Goal: Use online tool/utility: Utilize a website feature to perform a specific function

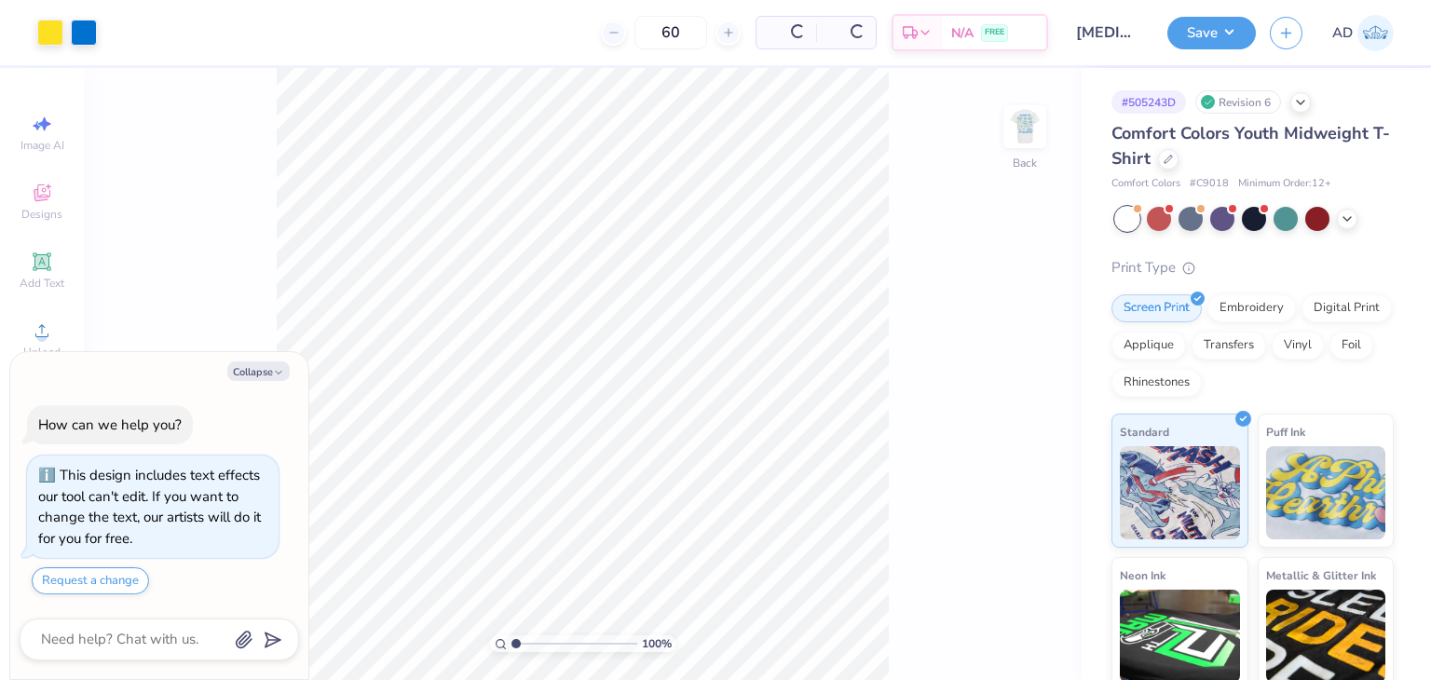
scroll to position [9, 0]
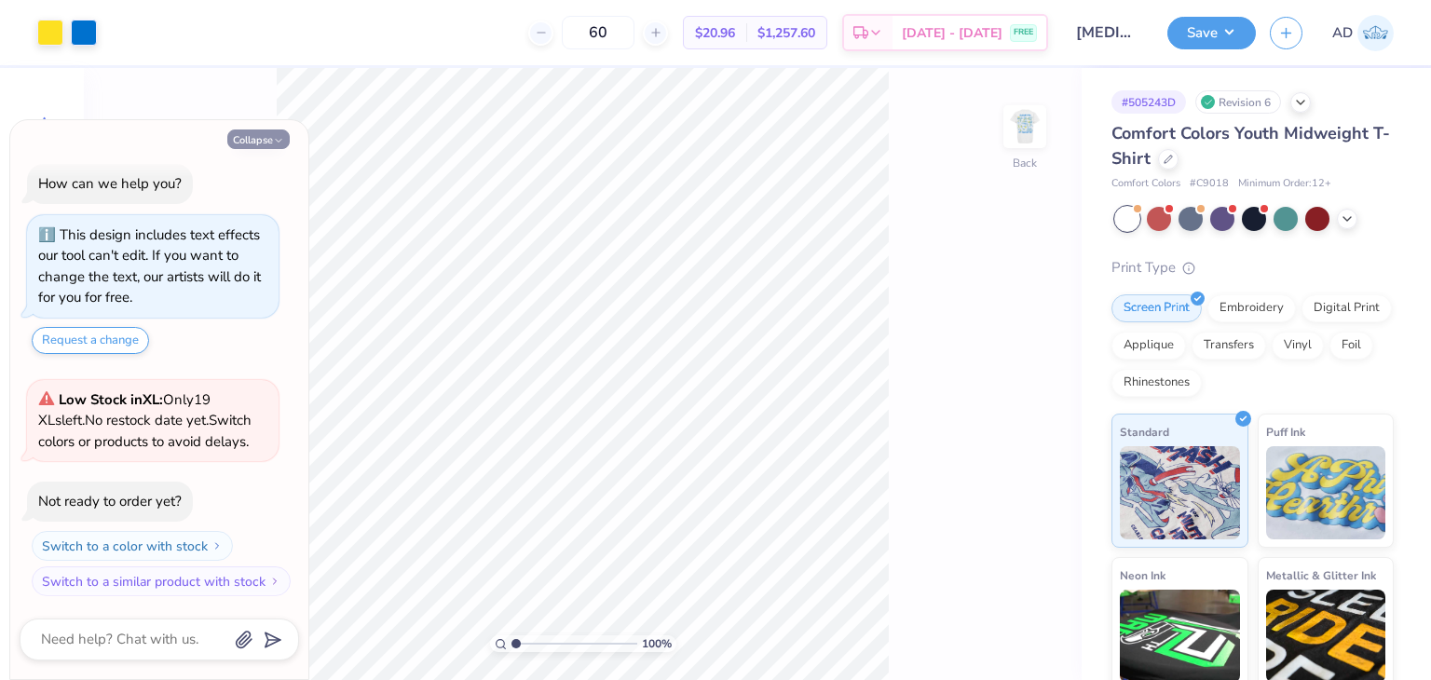
click at [265, 137] on button "Collapse" at bounding box center [258, 140] width 62 height 20
type textarea "x"
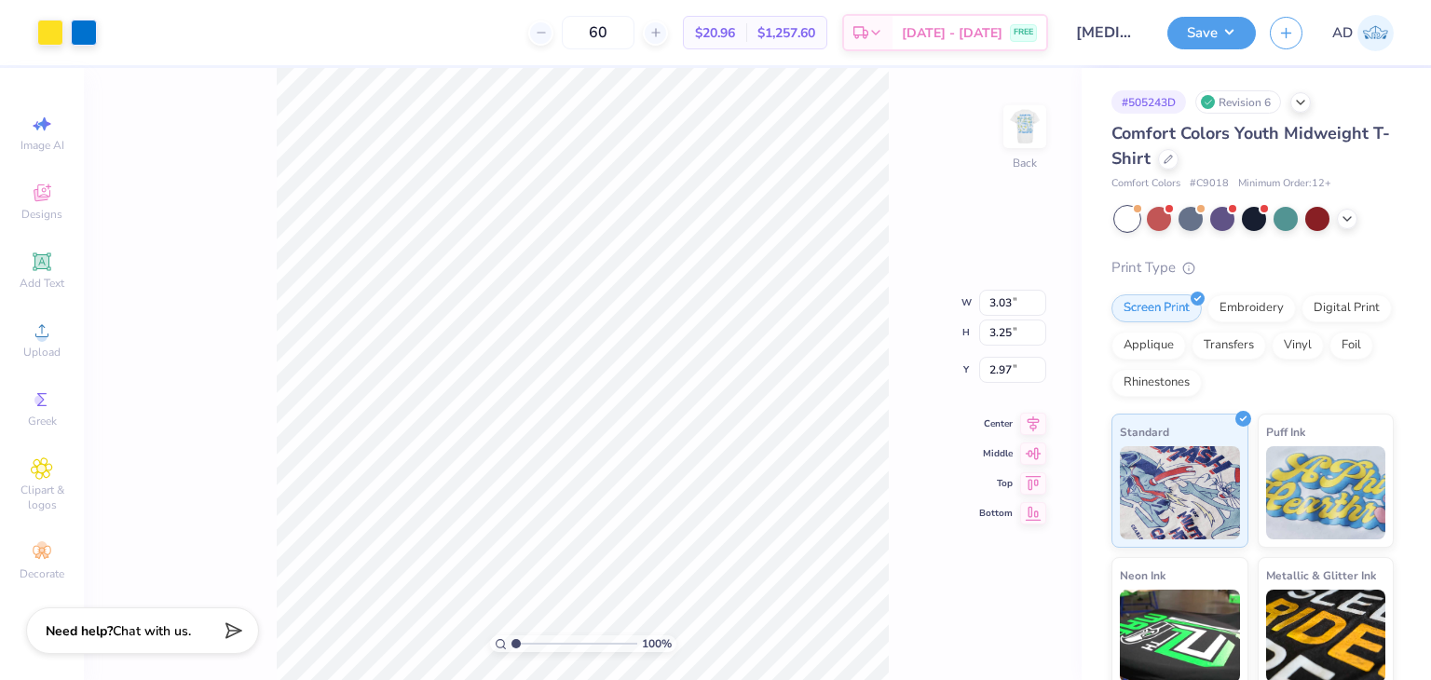
type input "3.00"
click at [1059, 115] on div "100 % Back" at bounding box center [583, 374] width 998 height 612
click at [1037, 120] on img at bounding box center [1025, 126] width 75 height 75
type input "3.00"
type input "9.21"
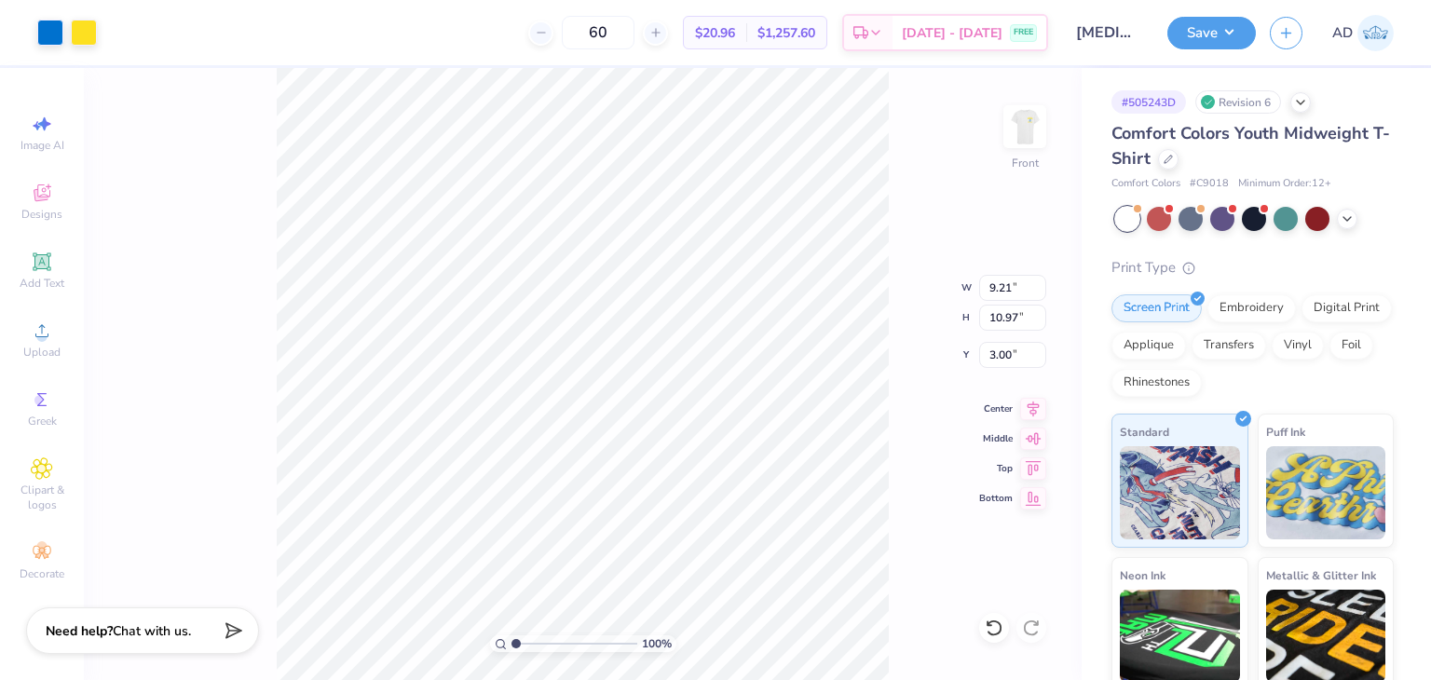
type input "10.97"
type input "9.13"
type input "8.67"
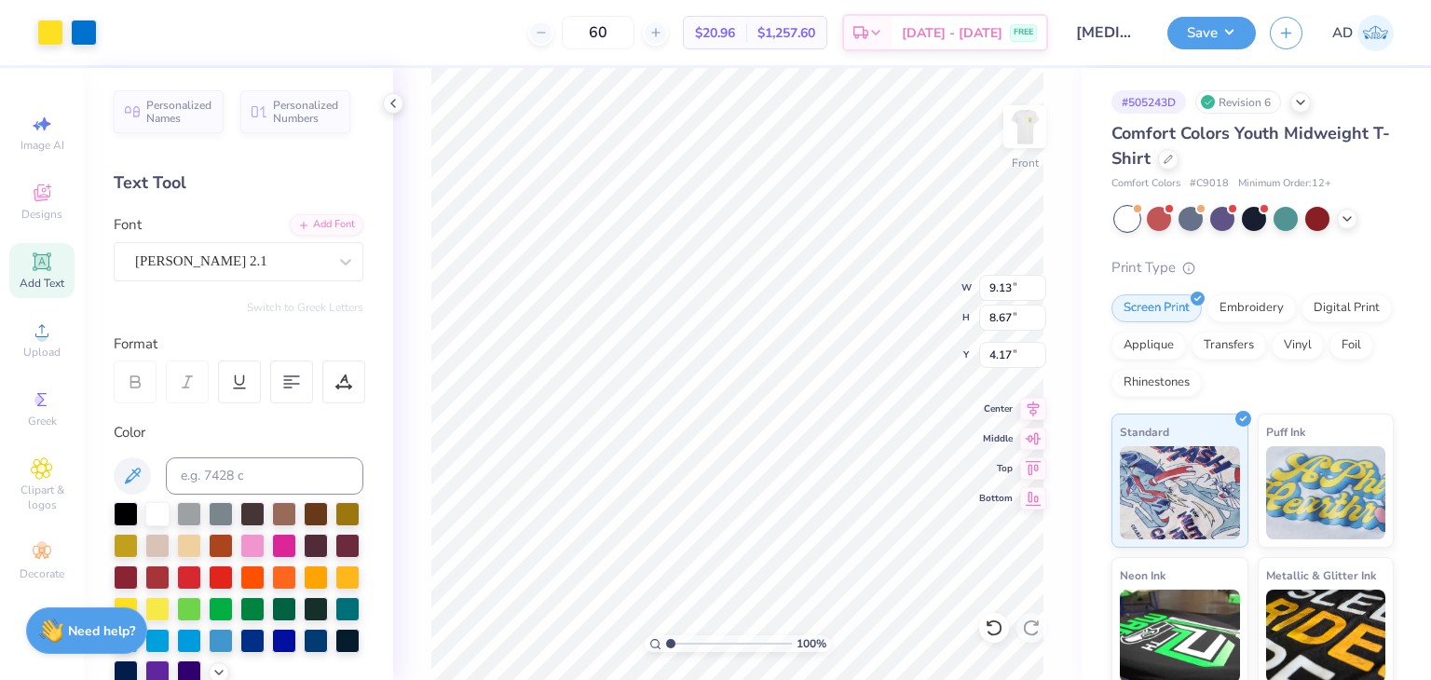
type input "9.13"
type input "8.67"
type input "4.17"
type input "7.90"
type input "0.87"
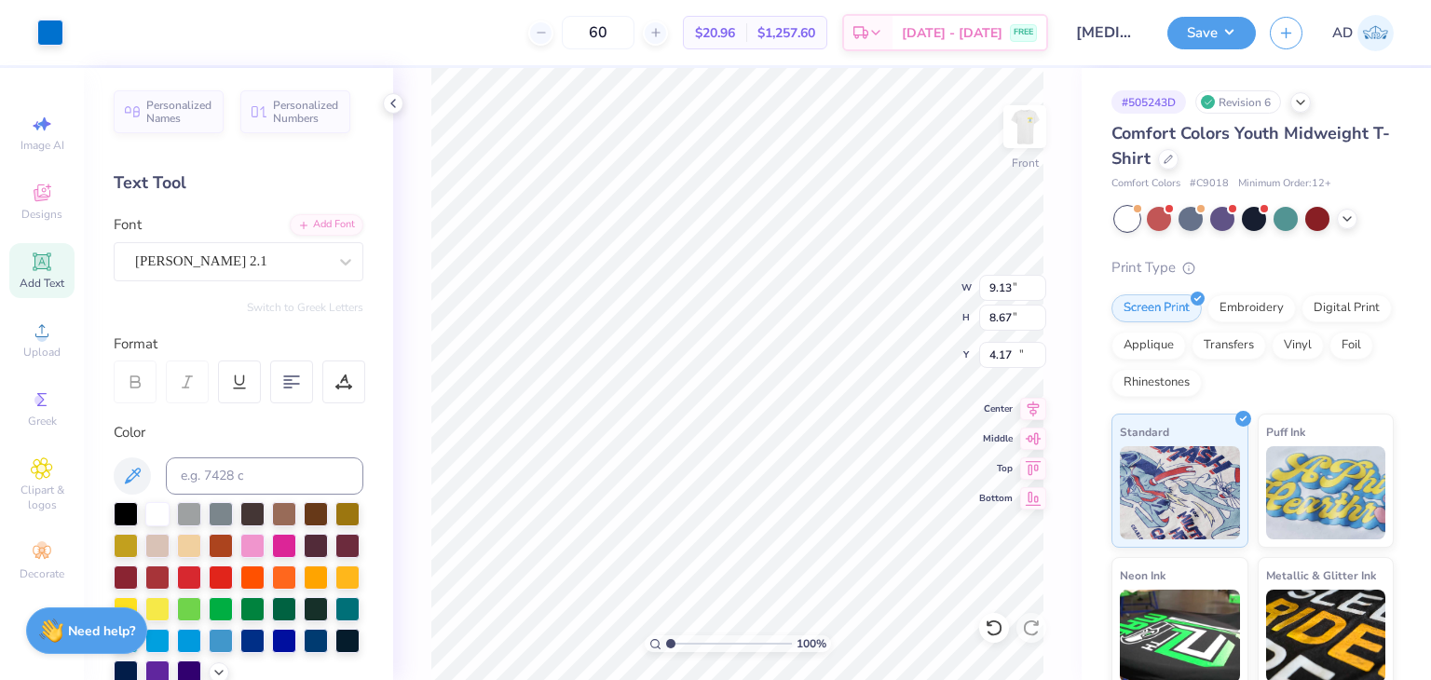
type input "13.10"
click at [1212, 40] on button "Save" at bounding box center [1212, 30] width 89 height 33
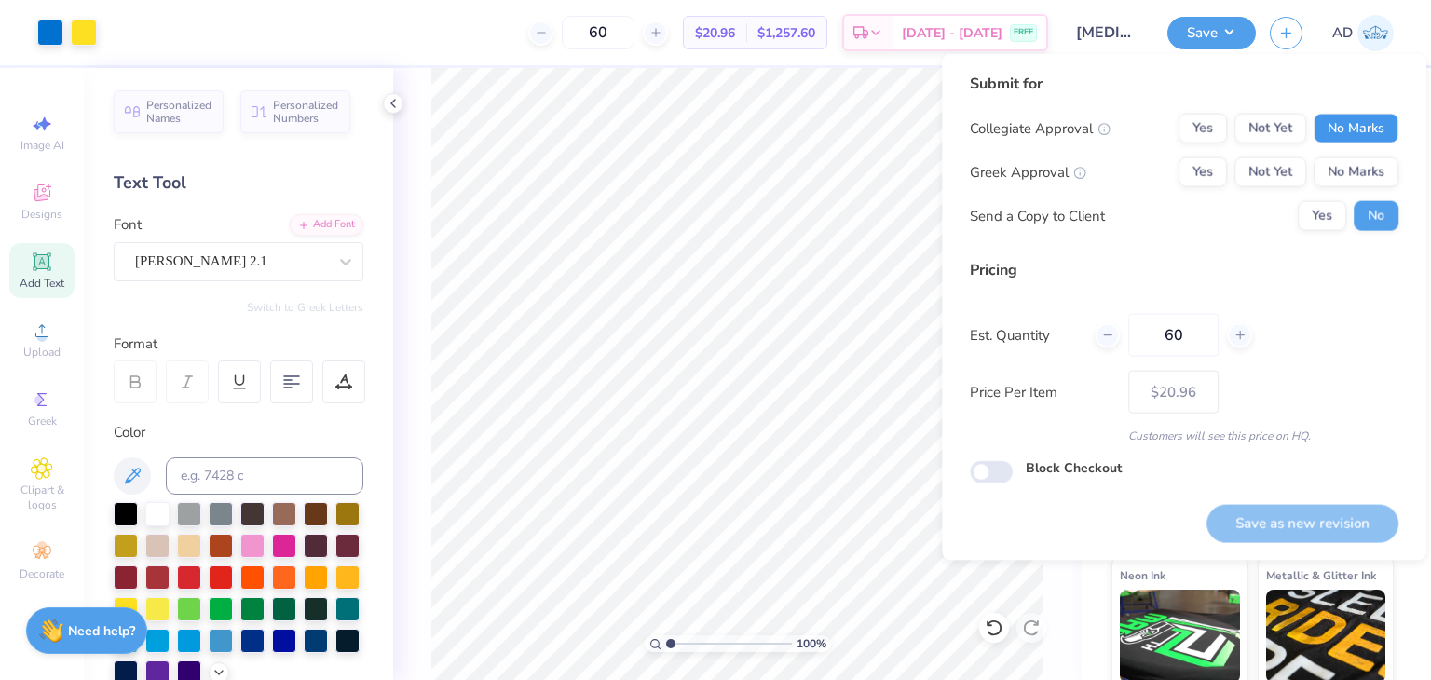
click at [1347, 143] on button "No Marks" at bounding box center [1356, 129] width 85 height 30
click at [1349, 169] on button "No Marks" at bounding box center [1356, 173] width 85 height 30
click at [1294, 523] on button "Save as new revision" at bounding box center [1303, 523] width 192 height 38
type input "$20.96"
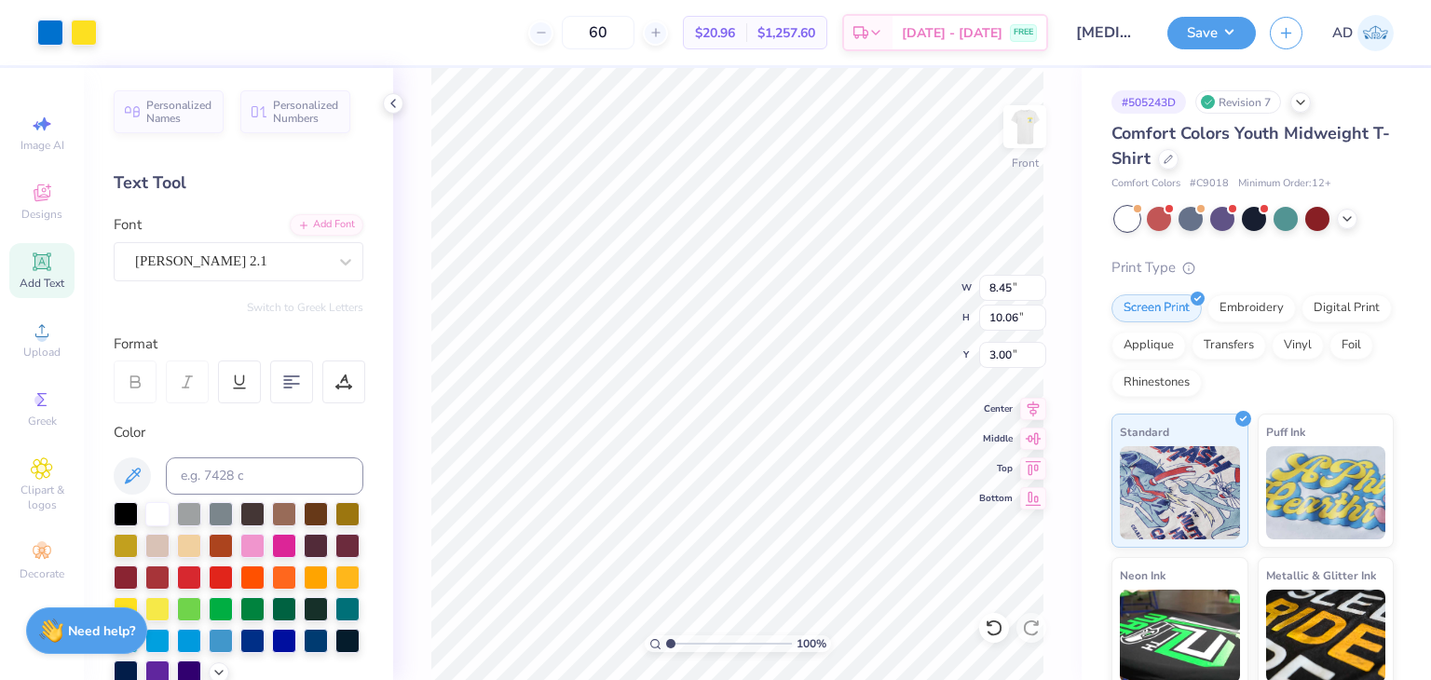
type input "8.45"
type input "10.06"
type input "8.67"
type input "10.32"
click at [1231, 34] on button "Save" at bounding box center [1212, 30] width 89 height 33
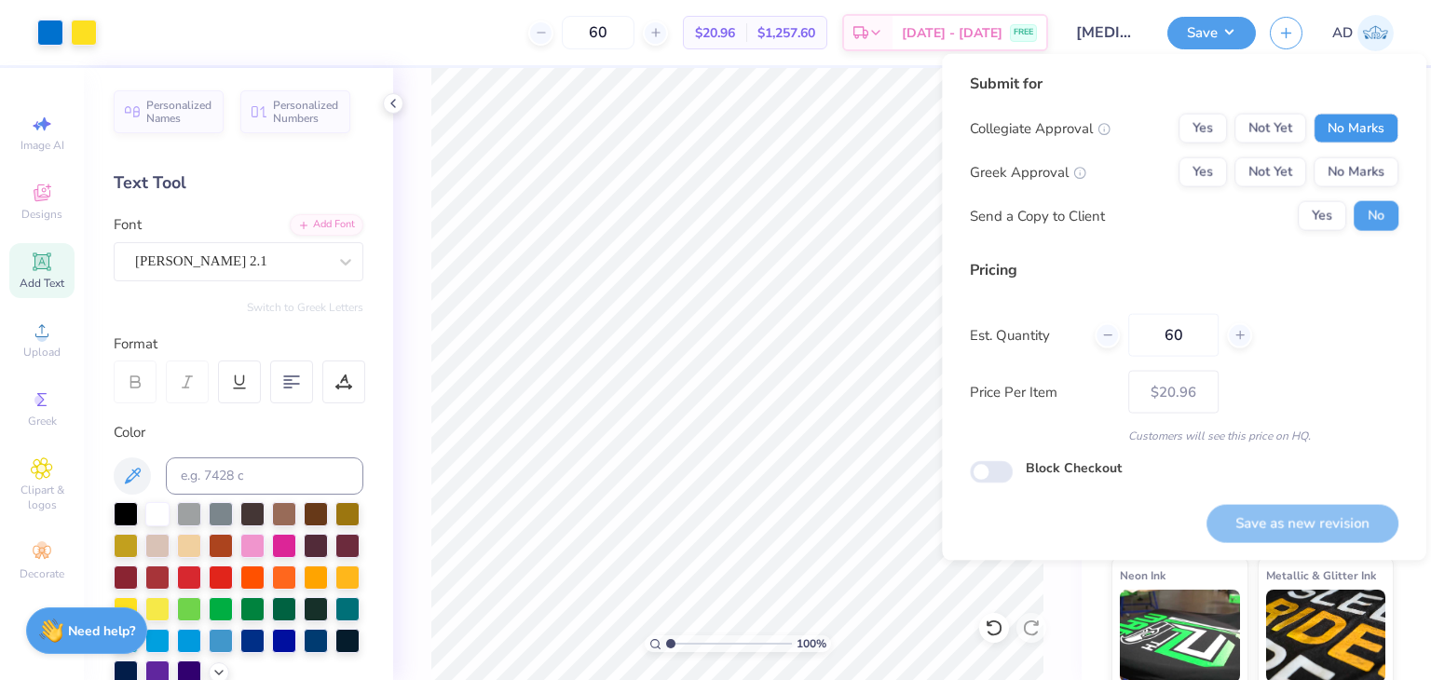
click at [1368, 129] on button "No Marks" at bounding box center [1356, 129] width 85 height 30
click at [1361, 174] on button "No Marks" at bounding box center [1356, 173] width 85 height 30
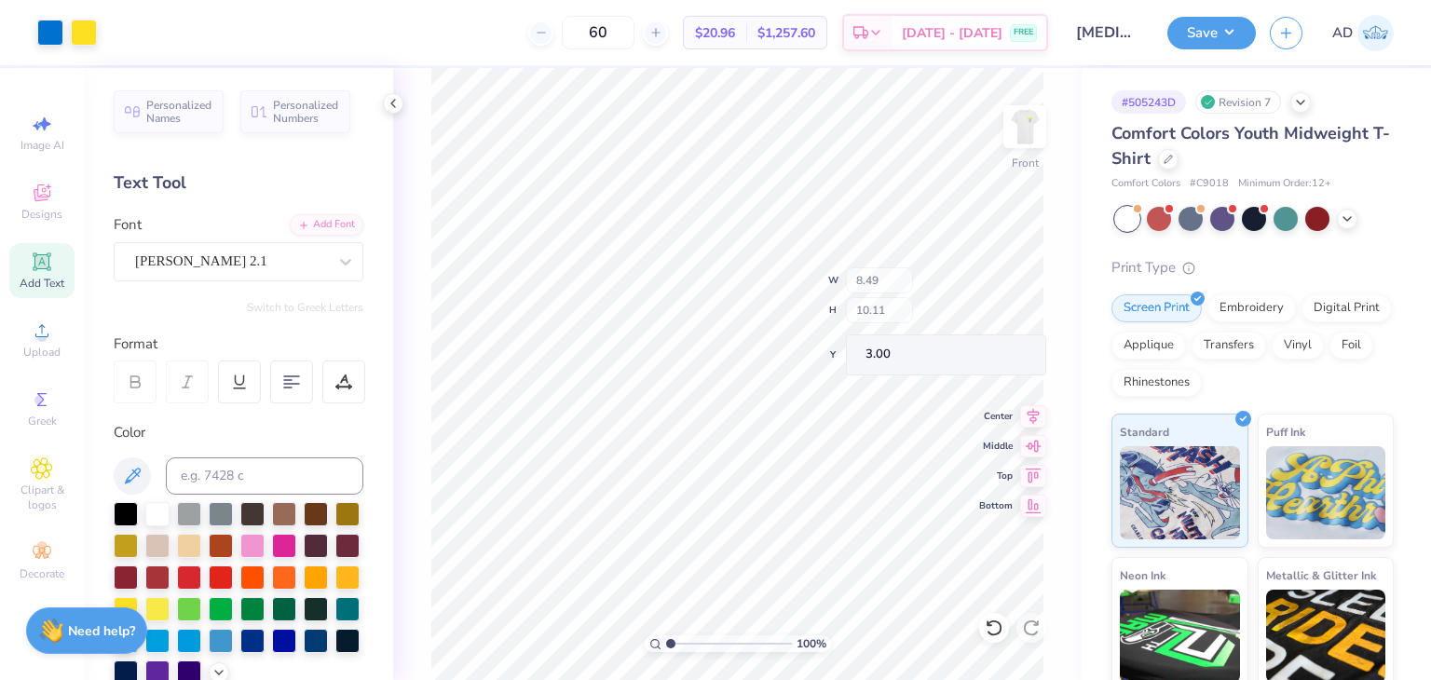
type input "8.49"
type input "10.11"
click at [1221, 36] on button "Save" at bounding box center [1212, 30] width 89 height 33
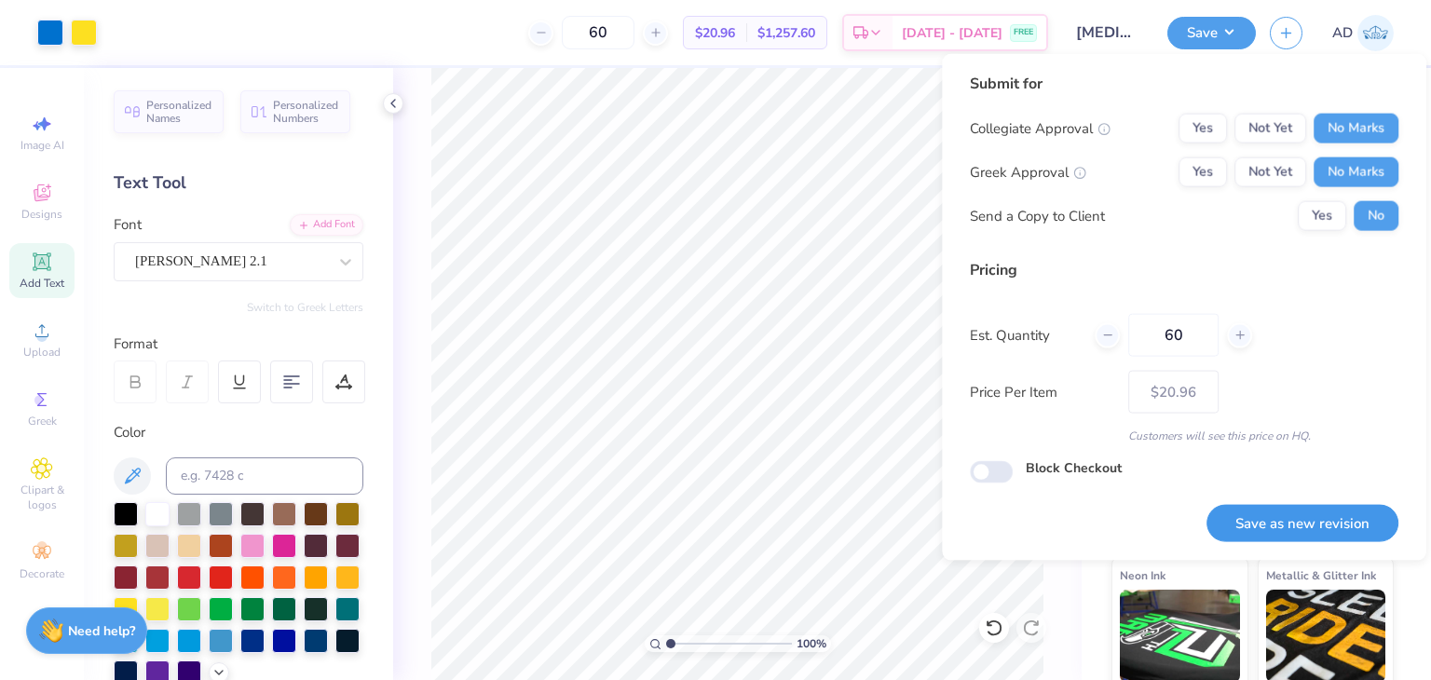
click at [1278, 517] on button "Save as new revision" at bounding box center [1303, 523] width 192 height 38
type input "$20.96"
